Goal: Task Accomplishment & Management: Manage account settings

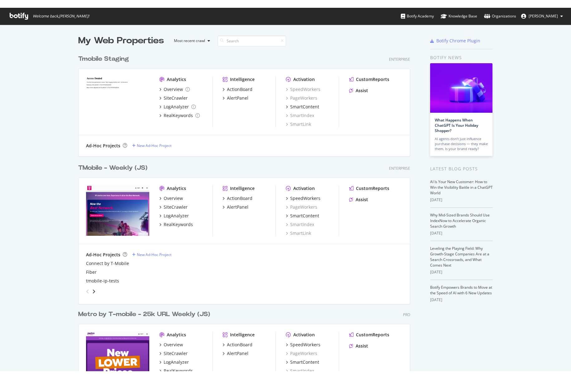
scroll to position [359, 561]
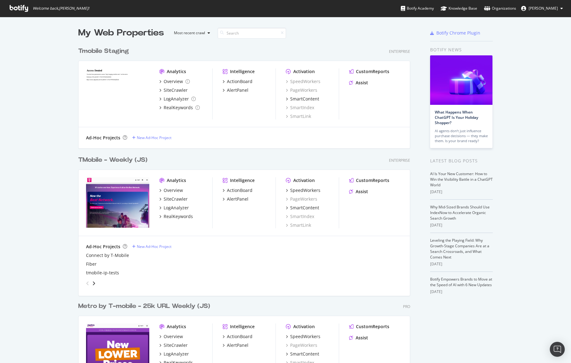
click at [116, 160] on div "TMobile - Weekly (JS)" at bounding box center [112, 160] width 69 height 9
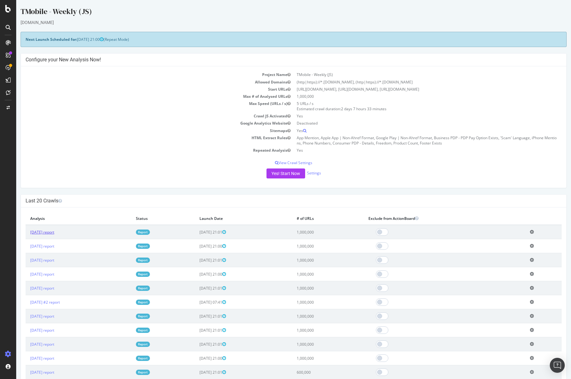
click at [54, 232] on link "[DATE] report" at bounding box center [42, 232] width 24 height 5
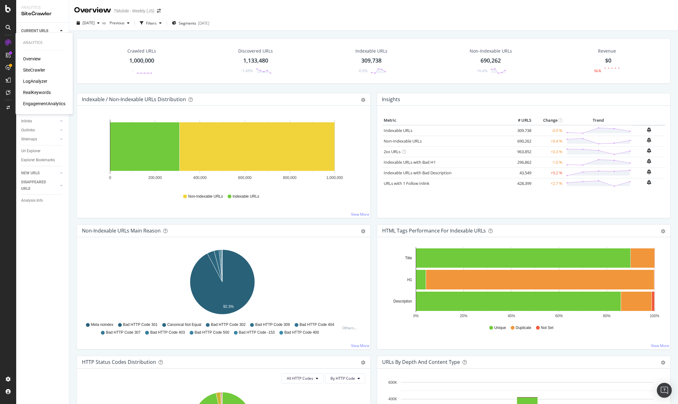
click at [38, 93] on div "RealKeywords" at bounding box center [37, 92] width 28 height 6
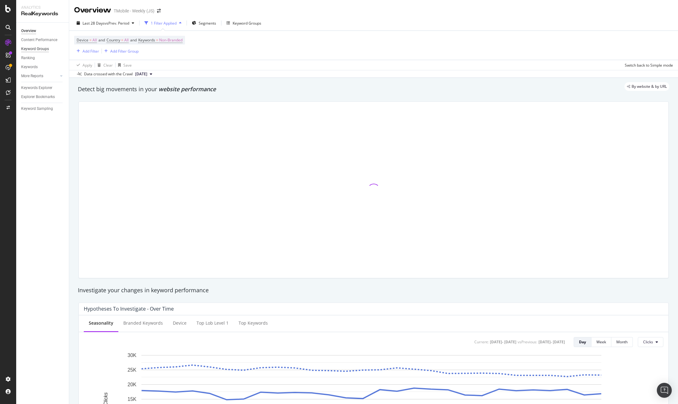
click at [43, 48] on div "Keyword Groups" at bounding box center [35, 49] width 28 height 7
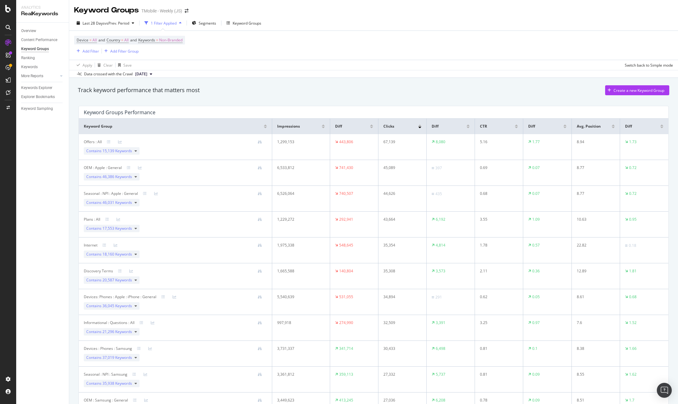
scroll to position [73, 0]
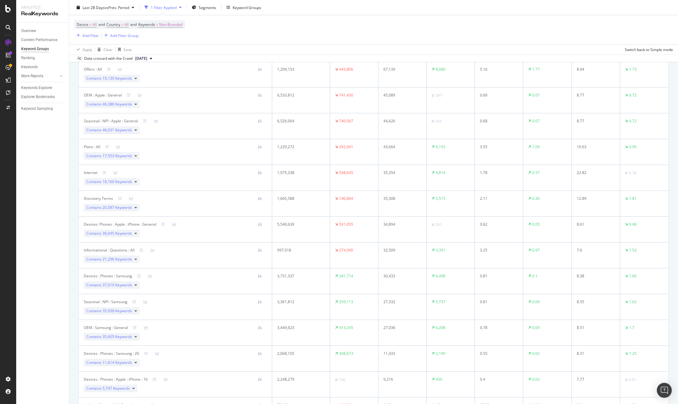
click at [133, 128] on div "Contains 46,031 Keywords" at bounding box center [112, 129] width 56 height 7
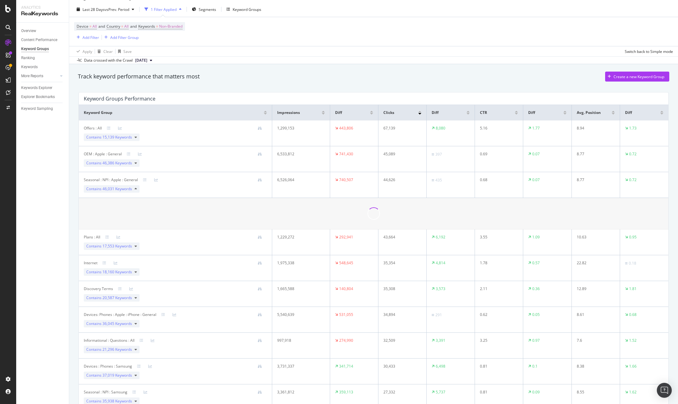
scroll to position [0, 0]
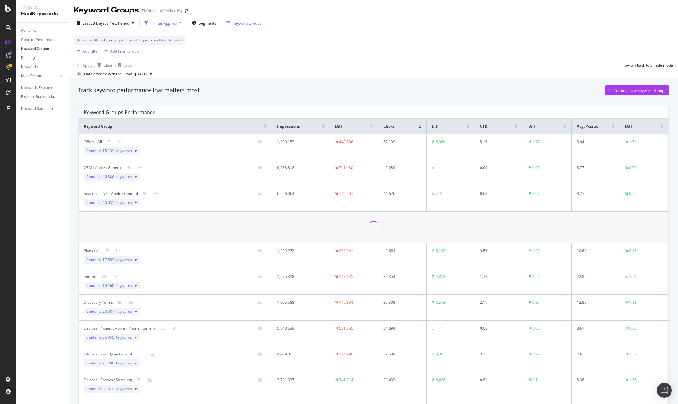
click at [250, 26] on div "Keyword Groups" at bounding box center [247, 23] width 29 height 5
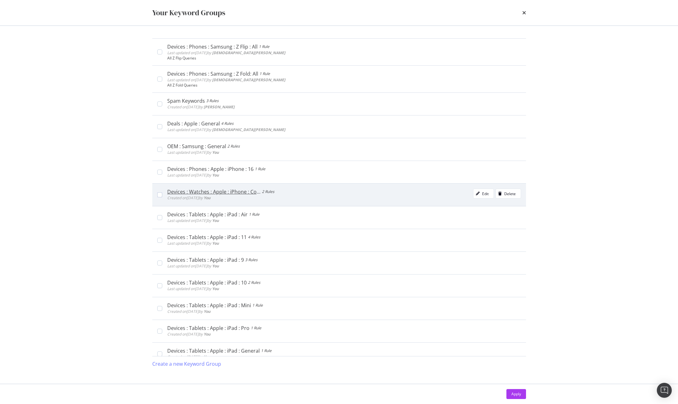
scroll to position [73, 0]
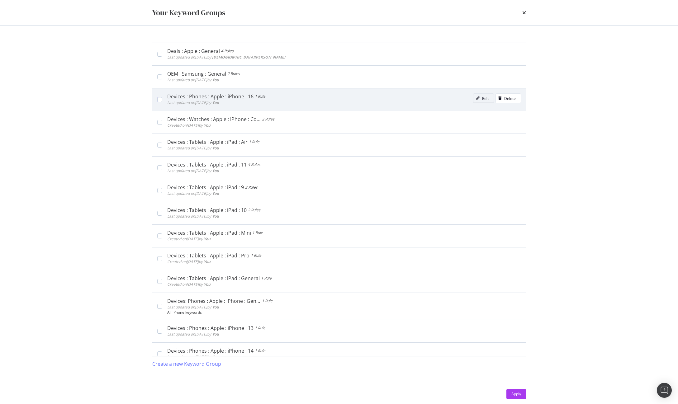
click at [482, 97] on div "Edit" at bounding box center [485, 98] width 7 height 5
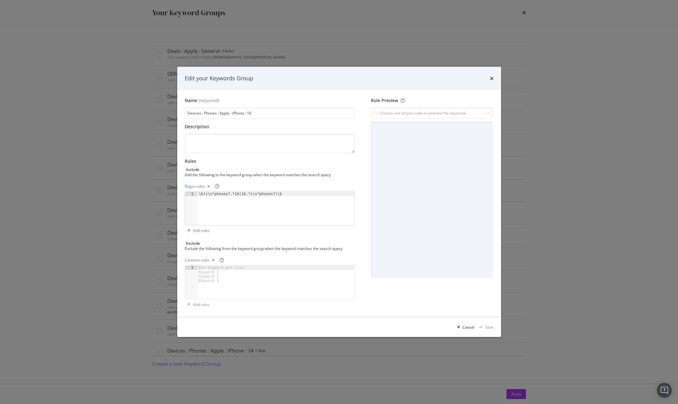
drag, startPoint x: 263, startPoint y: 115, endPoint x: 169, endPoint y: 114, distance: 93.7
click at [169, 114] on div "Edit your Keywords Group Name (required) Devices : Phones : Apple : iPhone : 16…" at bounding box center [339, 202] width 678 height 404
type textarea "\b(i\s*phones?.*16|16.*i\s*phones?)\b"
drag, startPoint x: 299, startPoint y: 193, endPoint x: 163, endPoint y: 192, distance: 135.2
click at [163, 192] on div "Edit your Keywords Group Name (required) Devices : Phones : Apple : iPhone : 16…" at bounding box center [339, 202] width 678 height 404
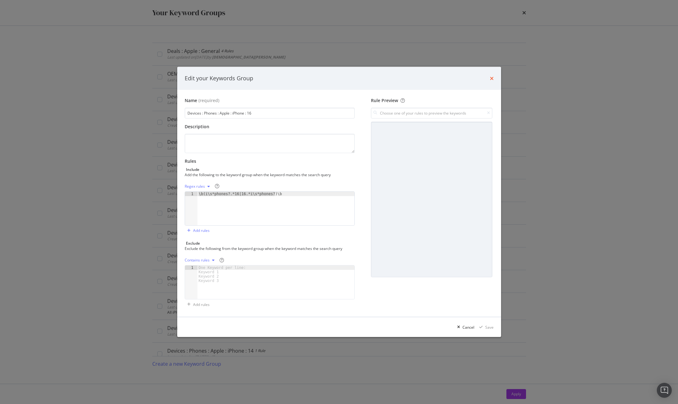
click at [491, 78] on icon "times" at bounding box center [492, 78] width 4 height 5
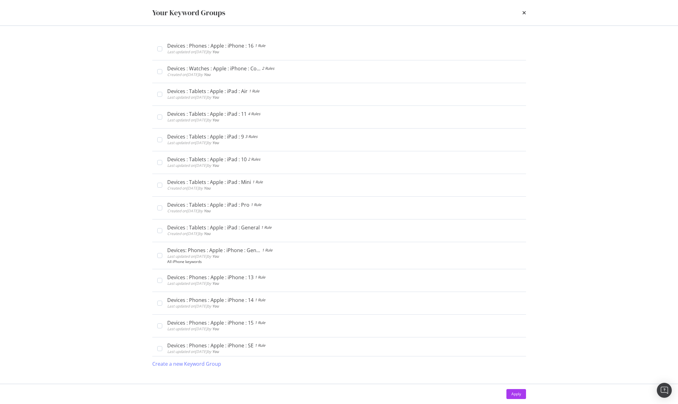
scroll to position [122, 0]
click at [525, 11] on icon "times" at bounding box center [524, 12] width 4 height 5
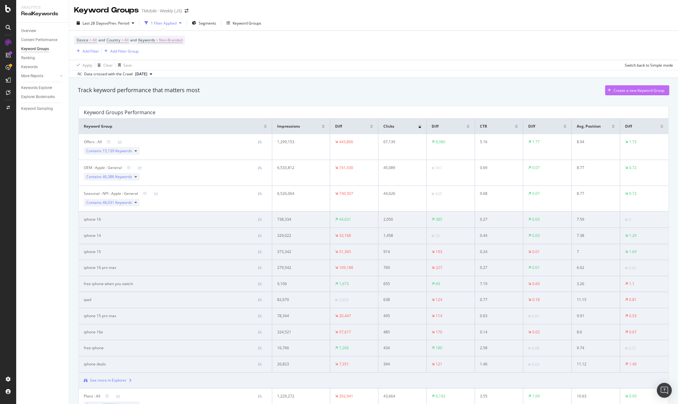
click at [570, 90] on div "Create a new Keyword Group" at bounding box center [639, 90] width 51 height 5
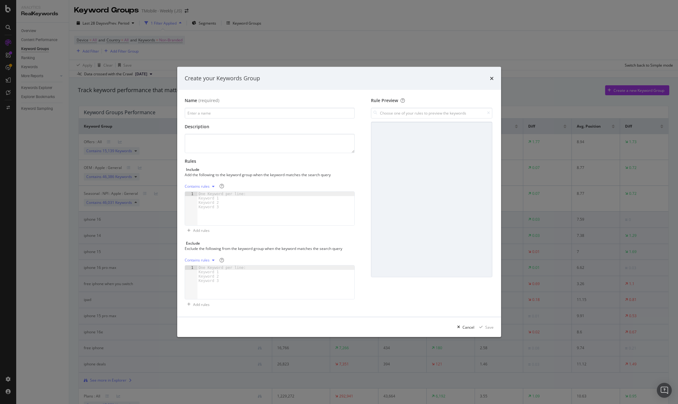
click at [230, 56] on div "Create your Keywords Group Name (required) Description Rules Include Add the fo…" at bounding box center [339, 202] width 678 height 404
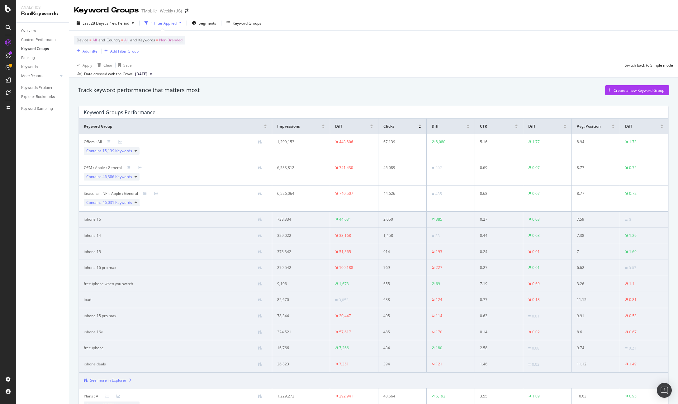
click at [137, 203] on div "Contains 46,031 Keywords" at bounding box center [112, 202] width 56 height 7
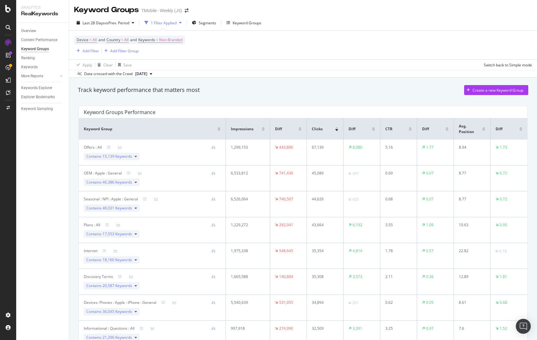
scroll to position [0, 0]
click at [478, 88] on div "Create a new Keyword Group" at bounding box center [497, 90] width 51 height 5
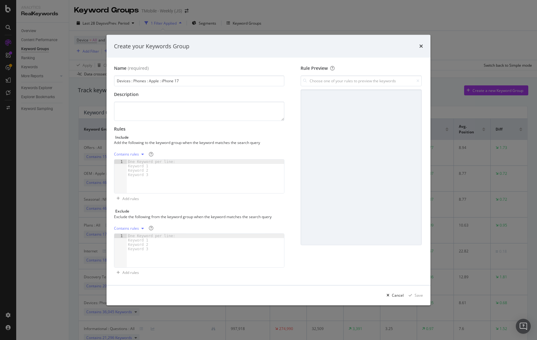
type input "Devices : Phones : Apple : iPhone 17"
click at [160, 166] on div "One Keyword per line: Keyword 1 Keyword 2 Keyword 3" at bounding box center [153, 167] width 52 height 17
click at [156, 202] on div "modal" at bounding box center [205, 180] width 157 height 42
click at [133, 154] on div "Contains rules" at bounding box center [126, 154] width 25 height 4
click at [136, 183] on div "Regex rules" at bounding box center [132, 184] width 20 height 5
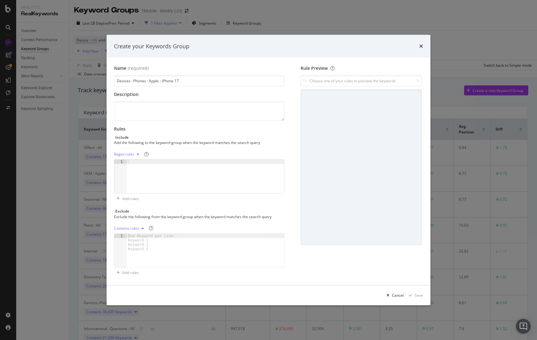
click at [161, 176] on div "modal" at bounding box center [205, 180] width 157 height 42
paste textarea "(?i)\b(i\s*phones?.*16\w*|16\w*.*i\s*phones?)\b"
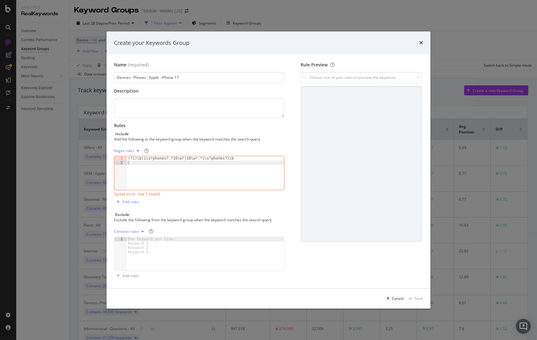
type textarea "(?i)\b(i\s*phones?.*16\w*|16\w*.*i\s*phones?)\b"
click at [142, 193] on div "Syntax error : line 1 invalid" at bounding box center [199, 194] width 170 height 5
copy div "Syntax error : line 1 invalid"
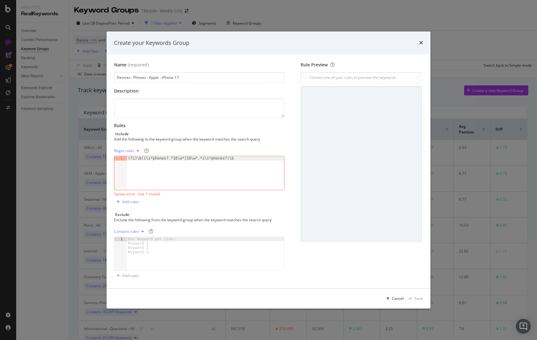
drag, startPoint x: 142, startPoint y: 150, endPoint x: 146, endPoint y: 149, distance: 4.1
click at [142, 150] on div "Regex rules" at bounding box center [131, 151] width 35 height 10
click at [146, 149] on icon "modal" at bounding box center [146, 151] width 4 height 4
click at [168, 160] on div "(?i)\b(i\s*phones?.*16\w*|16\w*.*i\s*phones?)\b" at bounding box center [205, 177] width 157 height 42
paste textarea "Cursor at row 1"
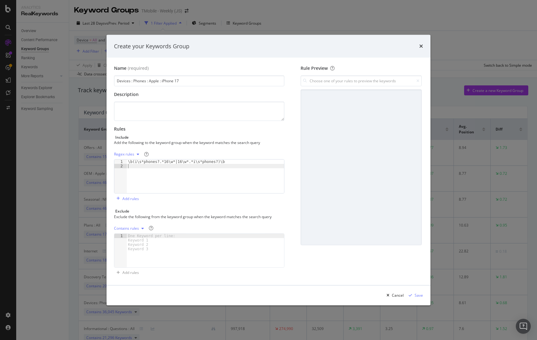
click at [172, 172] on div "\b(i\s*phones?.*16\w*|16\w*.*i\s*phones?)\b" at bounding box center [205, 180] width 157 height 42
click at [163, 161] on div "\b(i\s*phones?.*16\w*|16\w*.*i\s*phones?)\b" at bounding box center [205, 180] width 157 height 42
click at [176, 162] on div "\b(i\s*phones?.*17\w*|16\w*.*i\s*phones?)\b" at bounding box center [205, 180] width 157 height 42
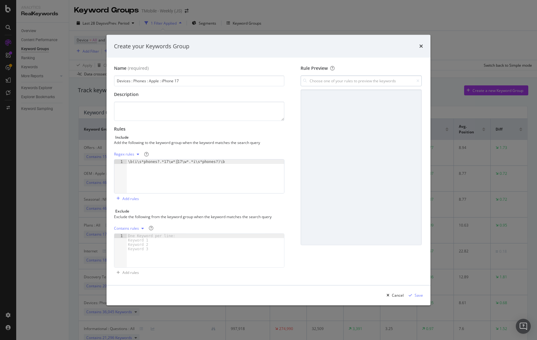
type textarea "\b(i\s*phones?.*17\w*|17\w*.*i\s*phones?)\b"
click at [369, 84] on input "modal" at bounding box center [361, 80] width 121 height 11
type input "iphone 17"
click at [349, 79] on input "iphone 17" at bounding box center [361, 80] width 121 height 11
click at [201, 163] on div "\b(i\s*phones?.*17\w*|17\w*.*i\s*phones?)\b" at bounding box center [205, 180] width 157 height 42
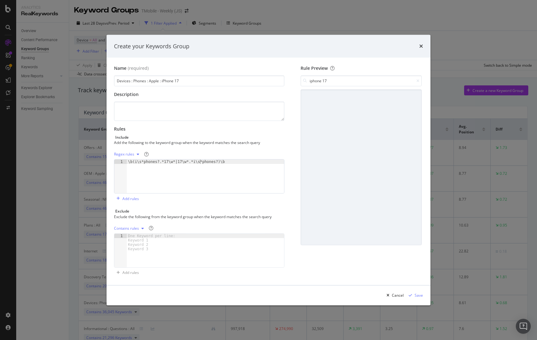
click at [201, 163] on div "\b(i\s*phones?.*17\w*|17\w*.*i\s*phones?)\b" at bounding box center [205, 180] width 157 height 42
click at [329, 80] on input "iphone 17" at bounding box center [361, 80] width 121 height 11
paste input "\b(i\s*phones?.*17\w*|17\w*.*i\s*phones?)\b"
type input "\b(i\s*phones?.*17\w*|17\w*.*i\s*phones?)\b"
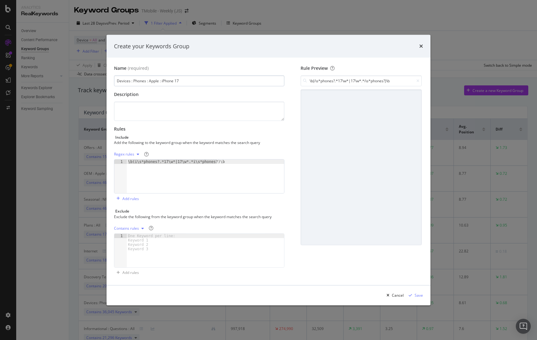
drag, startPoint x: 243, startPoint y: 71, endPoint x: 242, endPoint y: 81, distance: 9.4
click at [243, 71] on div "Name (required)" at bounding box center [199, 68] width 170 height 6
click at [242, 81] on input "Devices : Phones : Apple : iPhone 17" at bounding box center [199, 80] width 170 height 11
click at [347, 82] on input "\b(i\s*phones?.*17\w*|17\w*.*i\s*phones?)\b" at bounding box center [361, 80] width 121 height 11
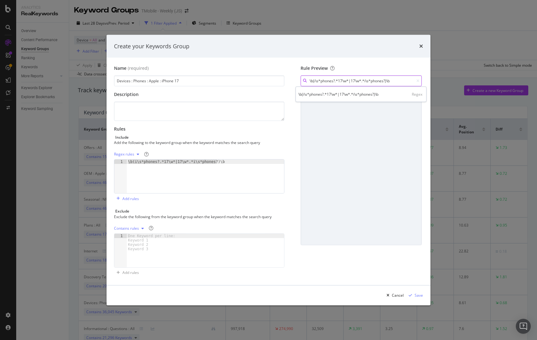
click at [347, 82] on input "\b(i\s*phones?.*17\w*|17\w*.*i\s*phones?)\b" at bounding box center [361, 80] width 121 height 11
click at [365, 81] on input "\b(i\s*phones?.*17\w*|17\w*.*i\s*phones?)\b" at bounding box center [361, 80] width 121 height 11
click at [242, 76] on input "Devices : Phones : Apple : iPhone 17" at bounding box center [199, 80] width 170 height 11
click at [230, 106] on textarea "modal" at bounding box center [199, 111] width 170 height 19
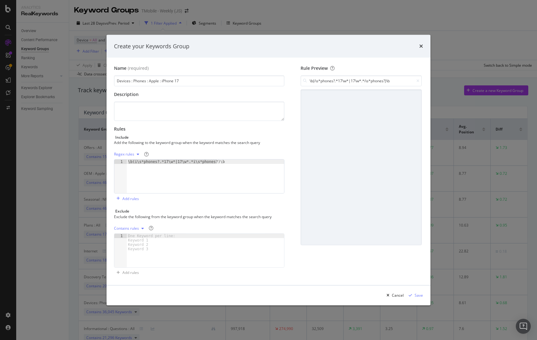
click at [233, 162] on div "\b(i\s*phones?.*17\w*|17\w*.*i\s*phones?)\b" at bounding box center [205, 176] width 157 height 34
click at [367, 77] on input "\b(i\s*phones?.*17\w*|17\w*.*i\s*phones?)\b" at bounding box center [361, 80] width 121 height 11
click at [368, 77] on input "\b(i\s*phones?.*17\w*|17\w*.*i\s*phones?)\b" at bounding box center [361, 80] width 121 height 11
click at [417, 93] on div "Regex" at bounding box center [417, 93] width 11 height 5
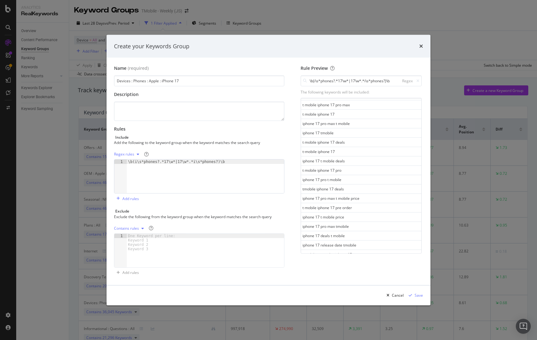
scroll to position [0, 0]
click at [420, 293] on div "Save" at bounding box center [419, 294] width 8 height 5
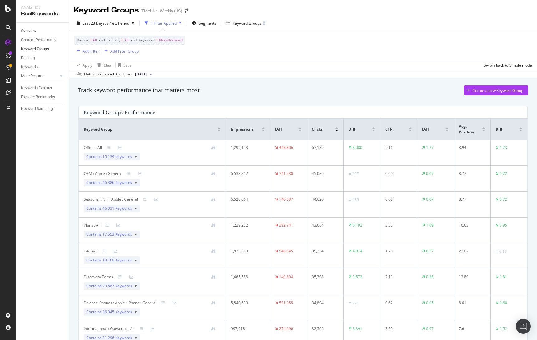
click at [125, 182] on span "46,386 Keywords" at bounding box center [117, 182] width 30 height 5
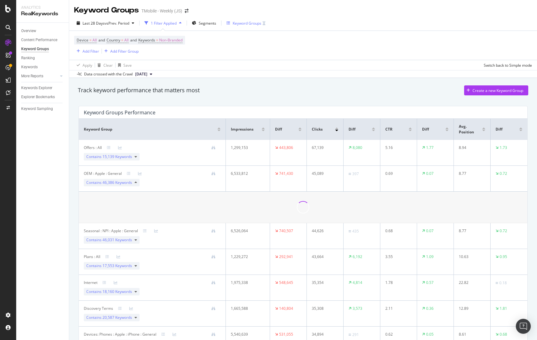
click at [249, 24] on div "Keyword Groups" at bounding box center [247, 23] width 29 height 5
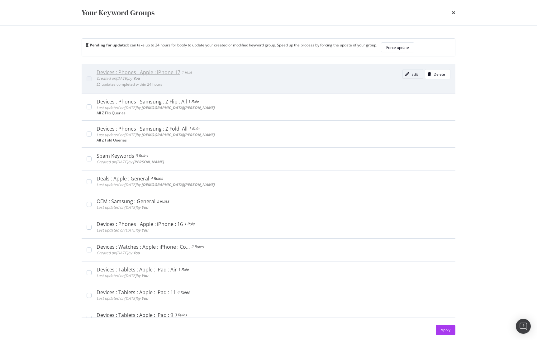
click at [411, 73] on div "Edit" at bounding box center [414, 74] width 7 height 5
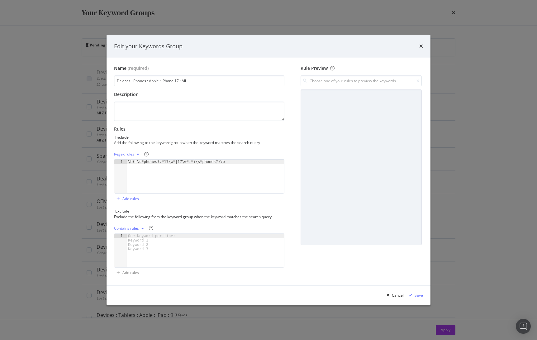
type input "Devices : Phones : Apple : iPhone 17 : All"
click at [420, 291] on div "Save" at bounding box center [414, 295] width 17 height 9
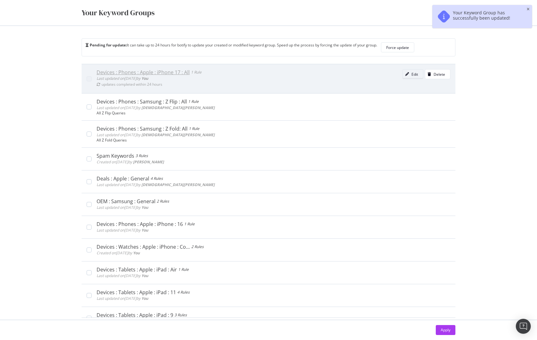
click at [411, 77] on div "Edit" at bounding box center [414, 74] width 7 height 5
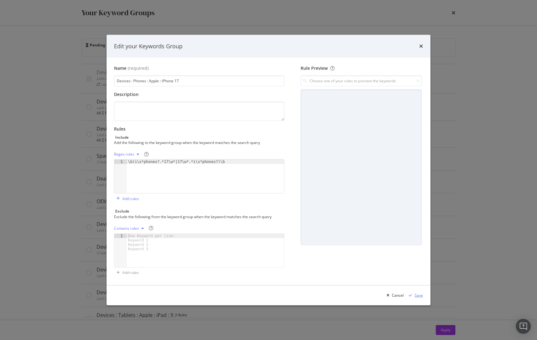
type input "Devices : Phones : Apple : iPhone 17"
click at [419, 294] on div "Save" at bounding box center [419, 294] width 8 height 5
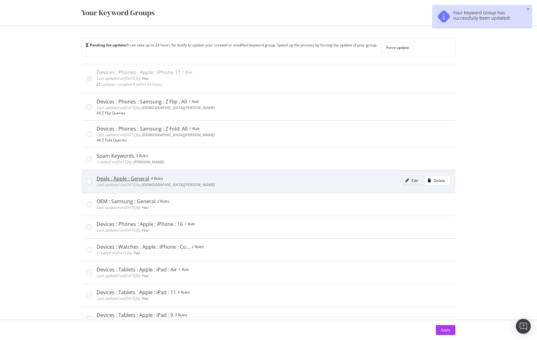
click at [405, 182] on icon "modal" at bounding box center [407, 180] width 4 height 4
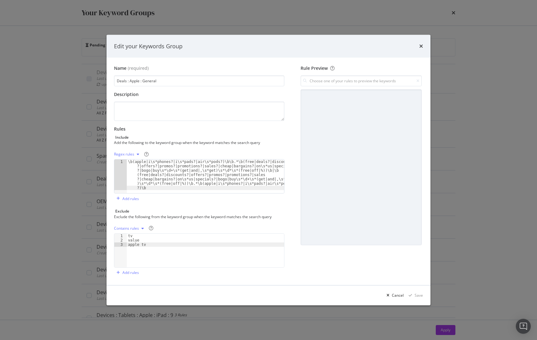
click at [28, 131] on div "Edit your Keywords Group Name (required) Deals : Apple : General Description Ru…" at bounding box center [268, 170] width 537 height 340
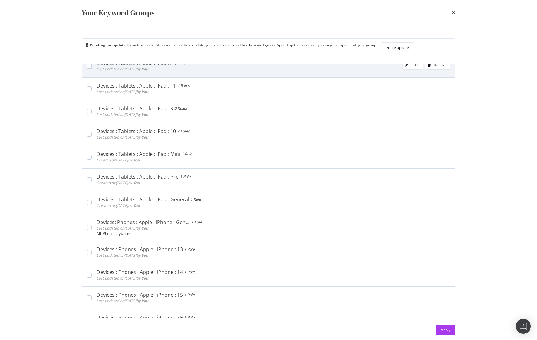
scroll to position [218, 0]
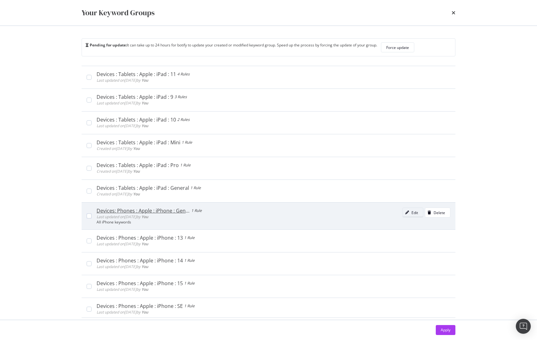
click at [405, 213] on icon "modal" at bounding box center [407, 213] width 4 height 4
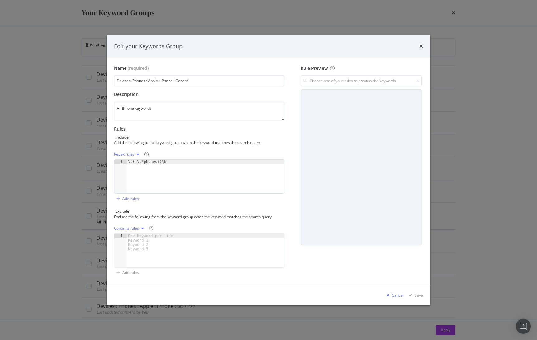
click at [398, 293] on div "Cancel" at bounding box center [398, 294] width 12 height 5
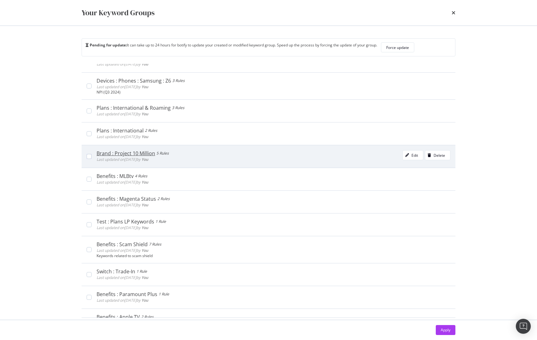
scroll to position [557, 0]
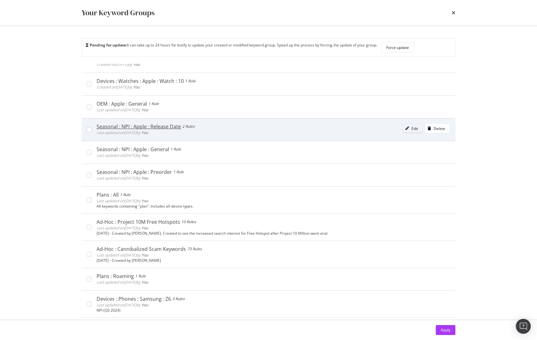
click at [411, 129] on div "Edit" at bounding box center [414, 128] width 7 height 5
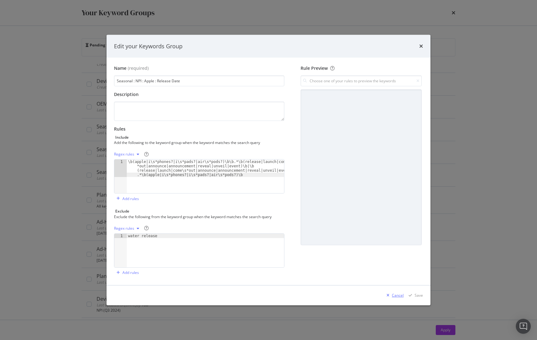
click at [394, 293] on div "Cancel" at bounding box center [398, 294] width 12 height 5
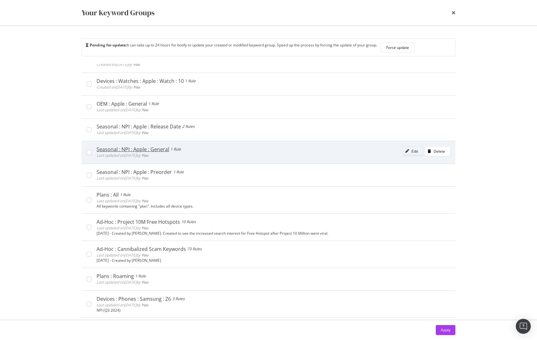
click at [403, 151] on div "modal" at bounding box center [407, 151] width 9 height 4
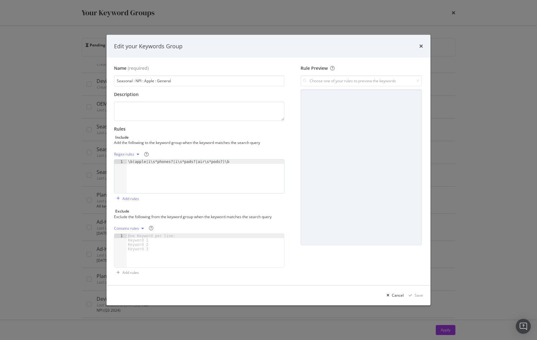
click at [47, 152] on div "Edit your Keywords Group Name (required) Seasonal : NPI : Apple : General Descr…" at bounding box center [268, 170] width 537 height 340
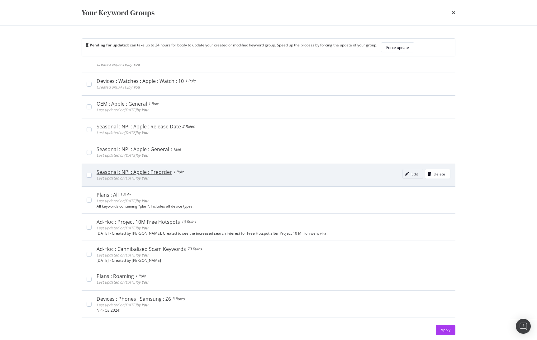
click at [411, 171] on div "Edit" at bounding box center [414, 173] width 7 height 5
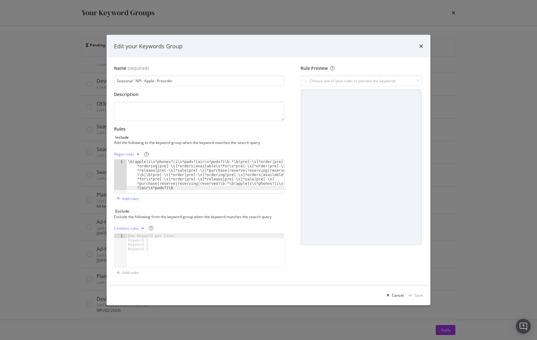
click at [61, 163] on div "Edit your Keywords Group Name (required) Seasonal : NPI : Apple : Preorder Desc…" at bounding box center [268, 170] width 537 height 340
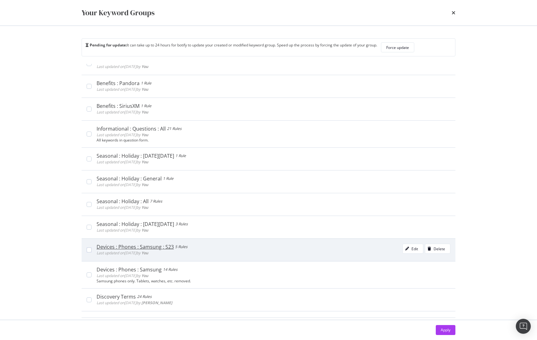
scroll to position [1138, 0]
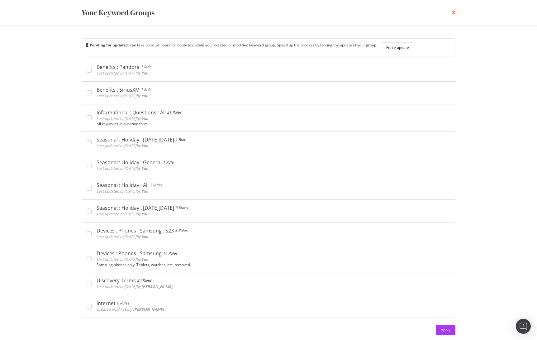
click at [454, 12] on icon "times" at bounding box center [454, 12] width 4 height 5
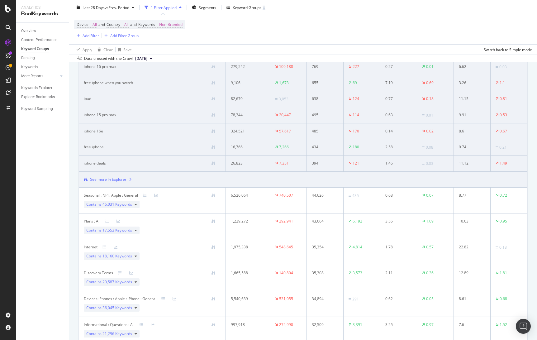
scroll to position [0, 0]
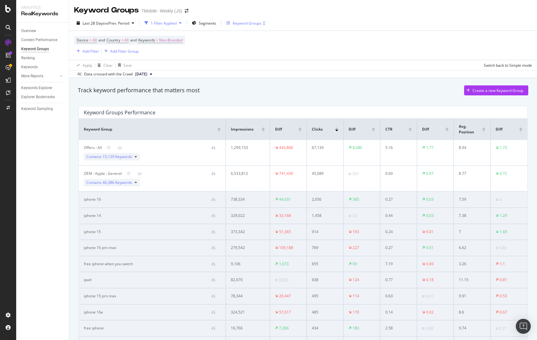
click at [250, 24] on div "Keyword Groups" at bounding box center [247, 23] width 29 height 5
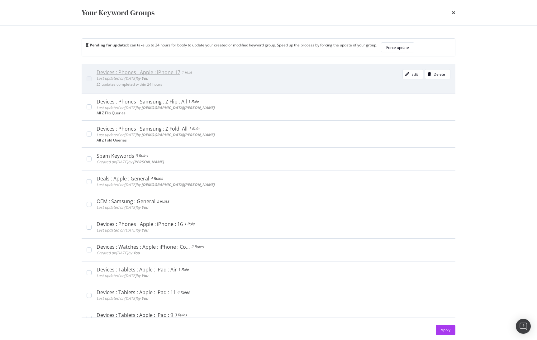
click at [98, 73] on div "Devices : Phones : Apple : iPhone 17" at bounding box center [139, 72] width 84 height 6
click at [403, 74] on div "modal" at bounding box center [407, 74] width 9 height 4
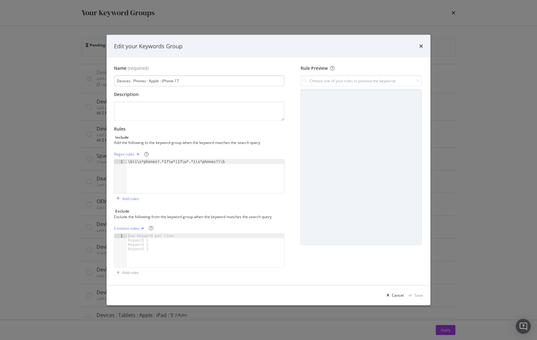
click at [174, 79] on input "Devices : Phones : Apple : iPhone 17" at bounding box center [199, 80] width 170 height 11
click at [174, 78] on input "Devices : Phones : Apple : iPhone 17" at bounding box center [199, 80] width 170 height 11
click at [426, 44] on div "Edit your Keywords Group" at bounding box center [269, 46] width 324 height 23
click at [422, 45] on icon "times" at bounding box center [421, 46] width 4 height 5
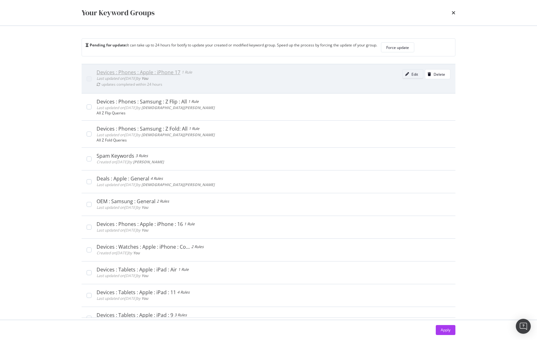
click at [411, 76] on div "Edit" at bounding box center [414, 74] width 7 height 5
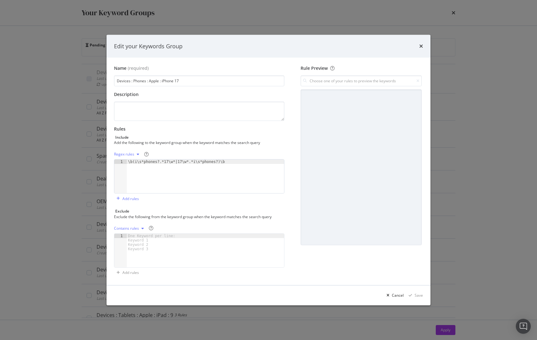
type textarea "\b(i\s*phones?.*17\w*|17\w*.*i\s*phones?)\b"
click at [168, 164] on div "\b(i\s*phones?.*17\w*|17\w*.*i\s*phones?)\b" at bounding box center [205, 180] width 157 height 42
click at [168, 163] on div "\b(i\s*phones?.*17\w*|17\w*.*i\s*phones?)\b" at bounding box center [205, 176] width 157 height 34
click at [168, 163] on div "\b(i\s*phones?.*17\w*|17\w*.*i\s*phones?)\b" at bounding box center [205, 180] width 157 height 42
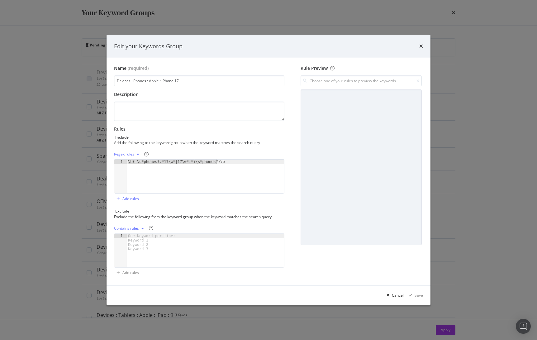
click at [169, 163] on div "\b(i\s*phones?.*17\w*|17\w*.*i\s*phones?)\b" at bounding box center [205, 180] width 157 height 42
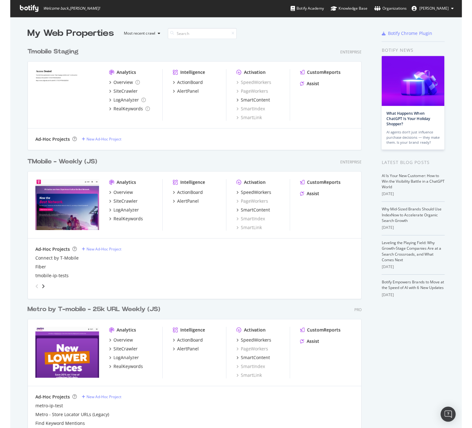
scroll to position [419, 439]
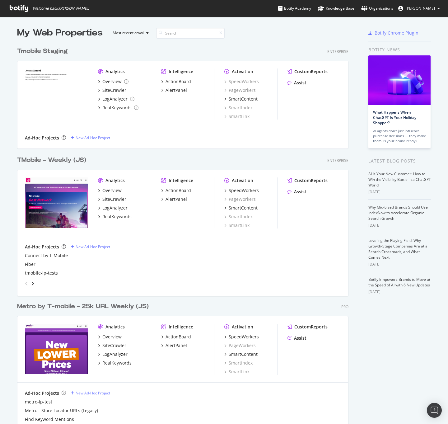
click at [65, 161] on div "TMobile - Weekly (JS)" at bounding box center [51, 160] width 69 height 9
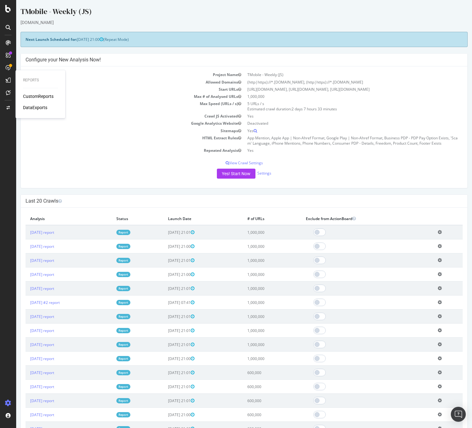
click at [30, 96] on div "CustomReports" at bounding box center [38, 96] width 31 height 6
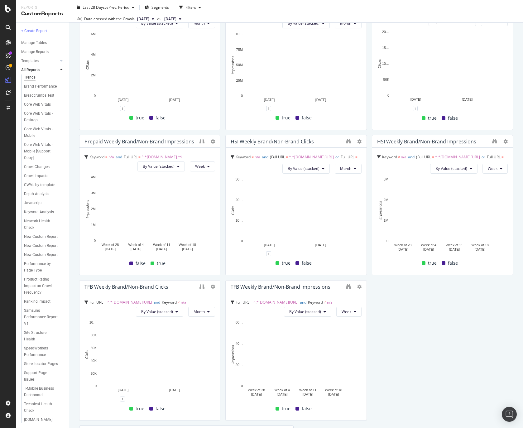
scroll to position [181, 0]
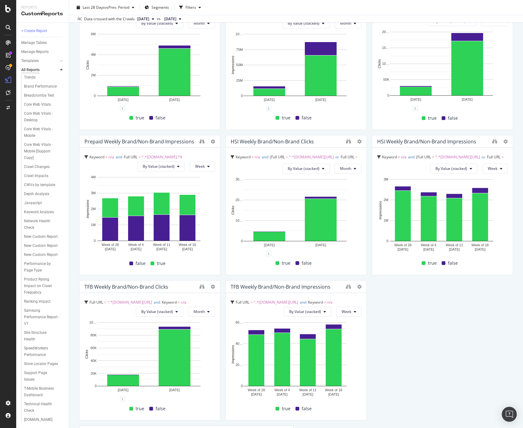
click at [30, 68] on div "All Reports" at bounding box center [30, 70] width 18 height 7
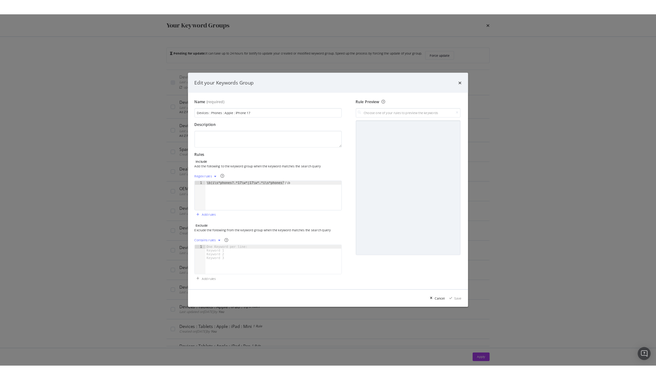
scroll to position [0, 7]
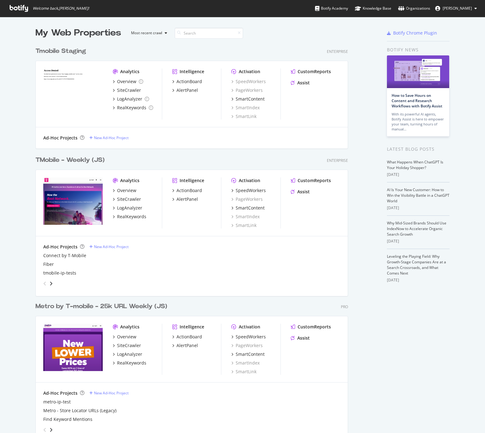
scroll to position [506, 332]
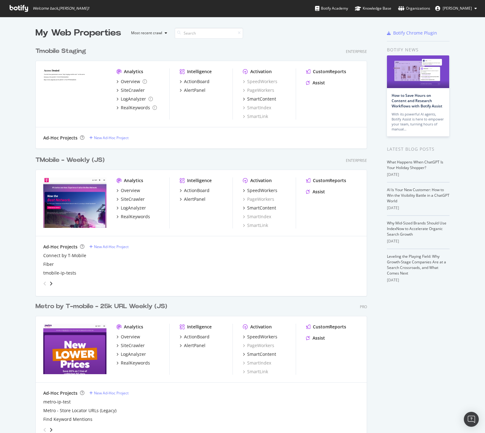
click at [74, 159] on div "TMobile - Weekly (JS)" at bounding box center [70, 160] width 69 height 9
